Goal: Find specific page/section: Find specific page/section

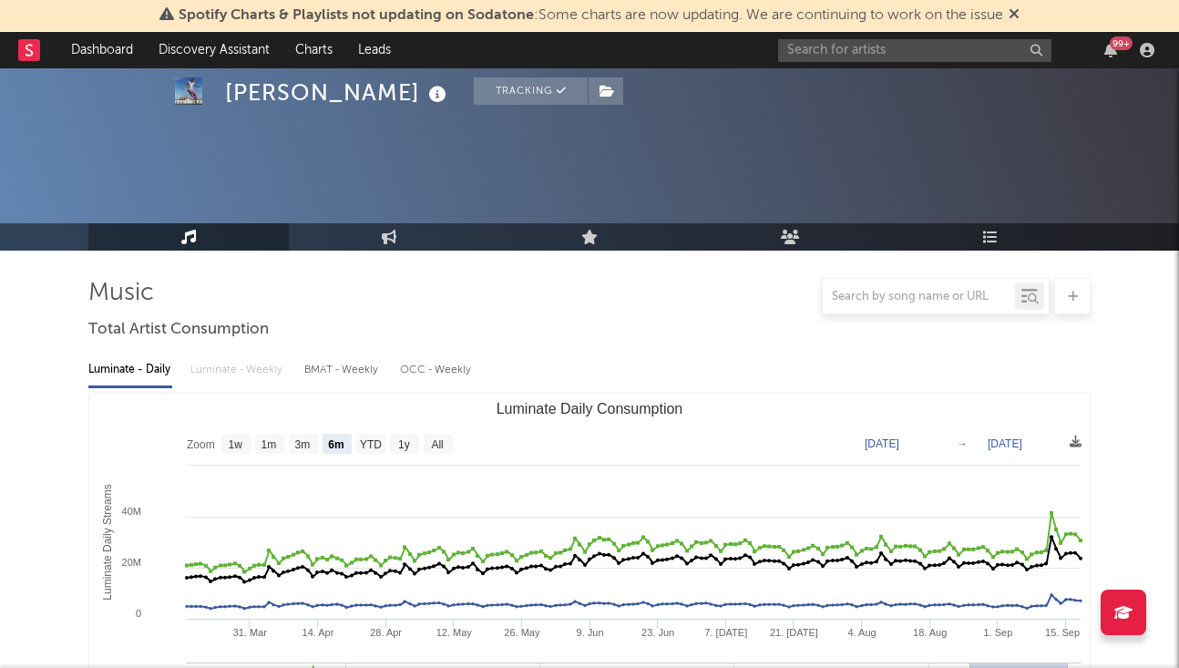
select select "6m"
select select "1w"
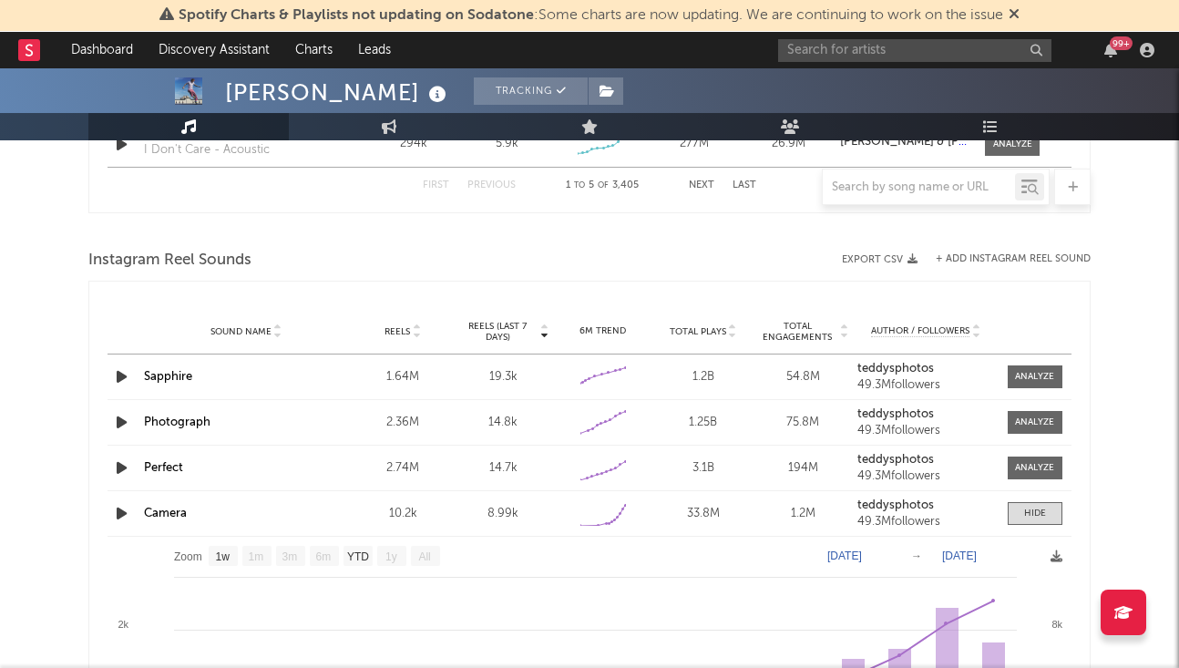
scroll to position [2025, 0]
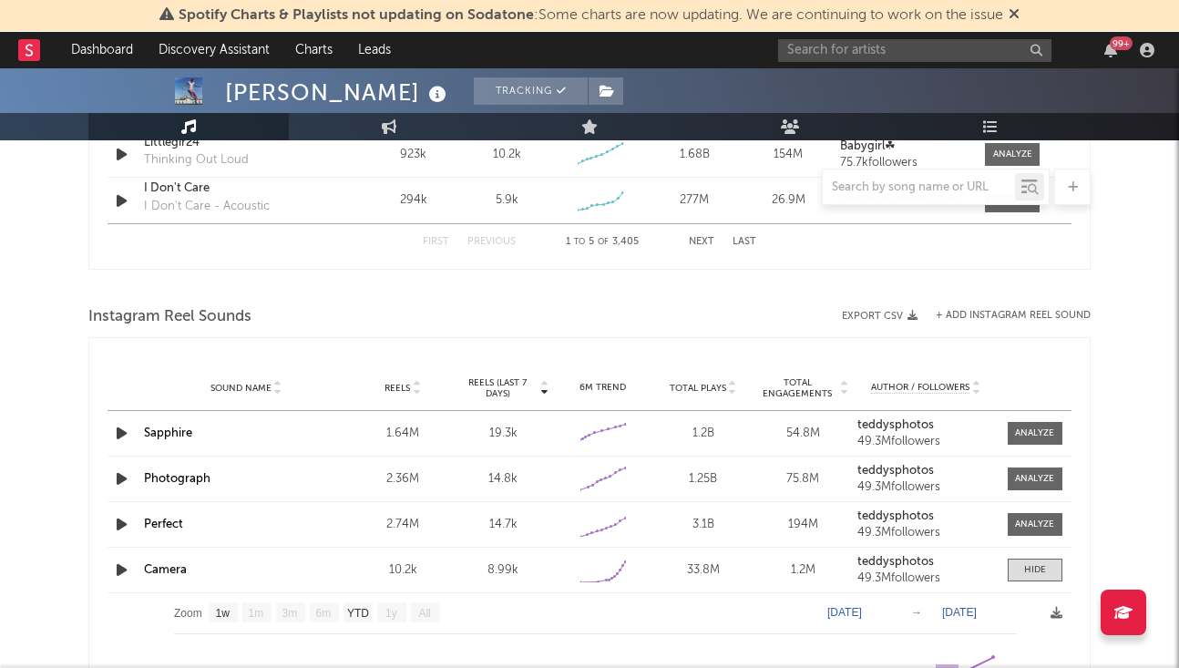
click at [872, 32] on div "99 +" at bounding box center [969, 50] width 383 height 36
click at [861, 57] on input "text" at bounding box center [914, 50] width 273 height 23
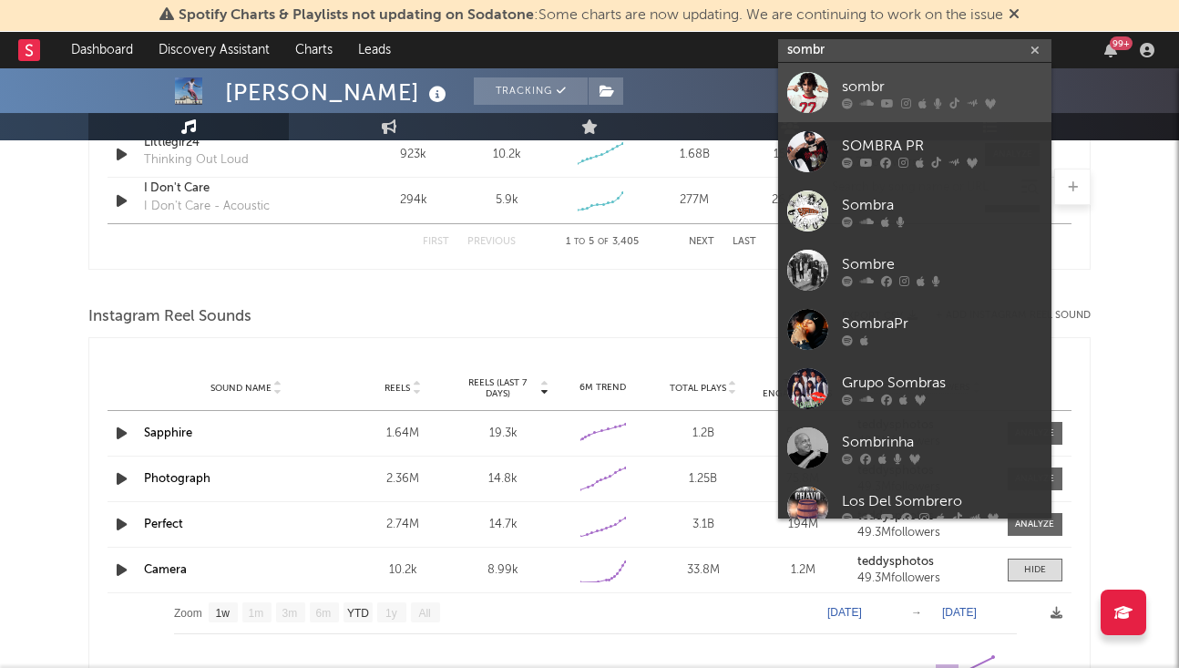
type input "sombr"
click at [871, 98] on icon at bounding box center [867, 103] width 14 height 11
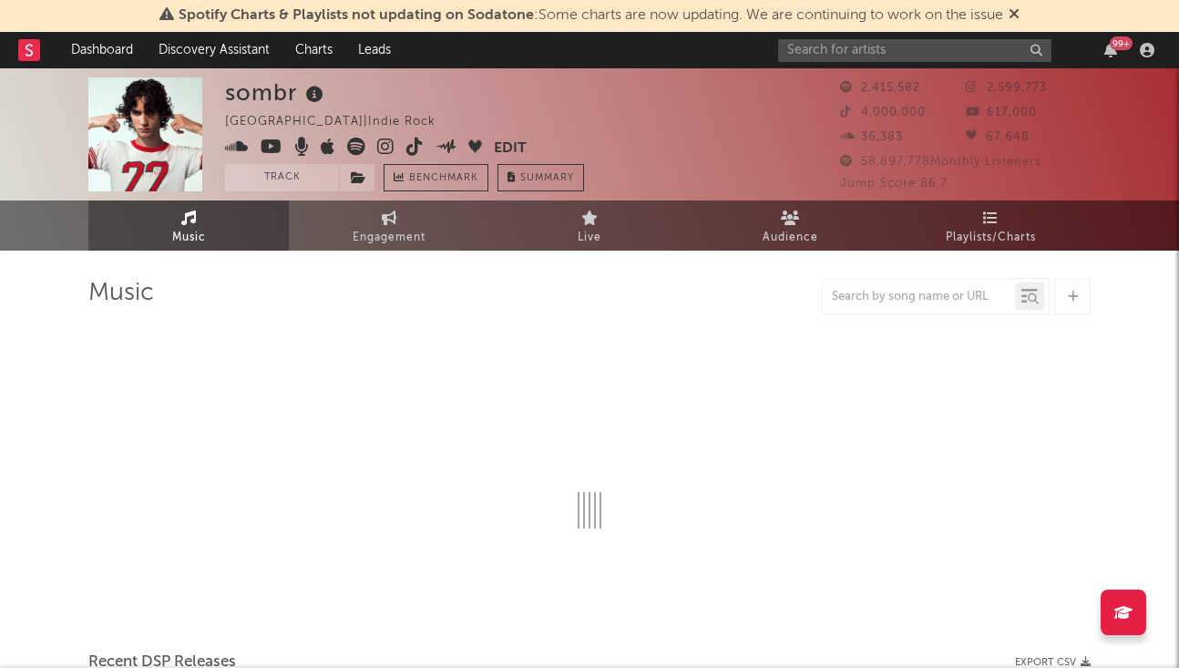
select select "6m"
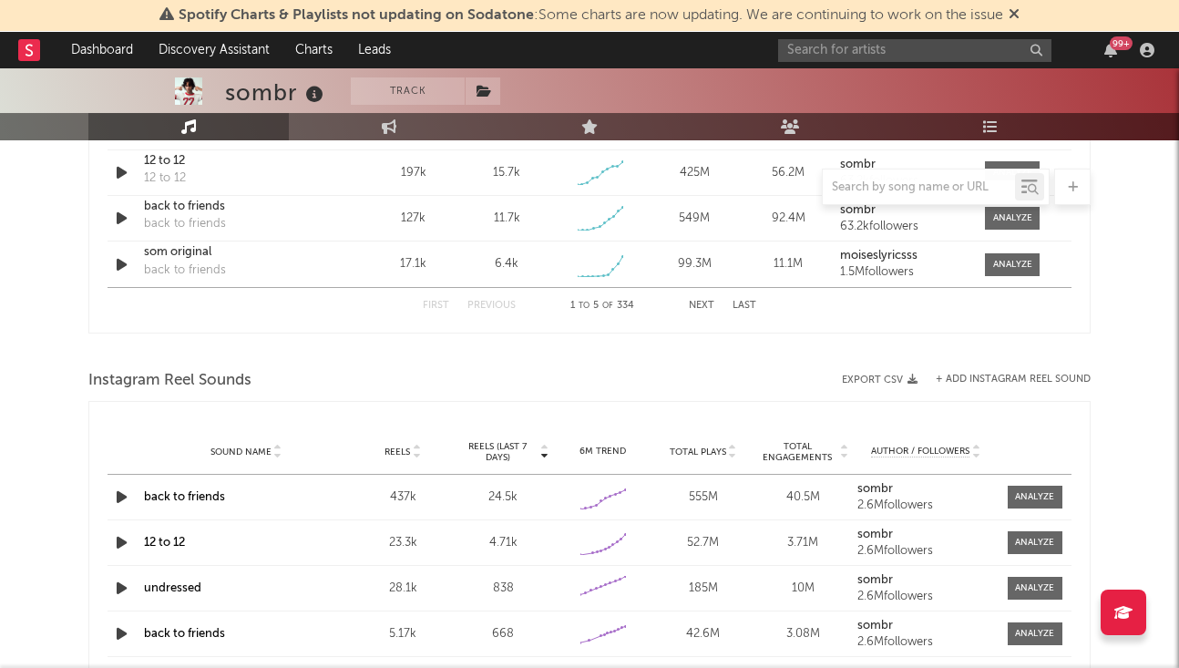
scroll to position [1461, 0]
